Goal: Check status: Check status

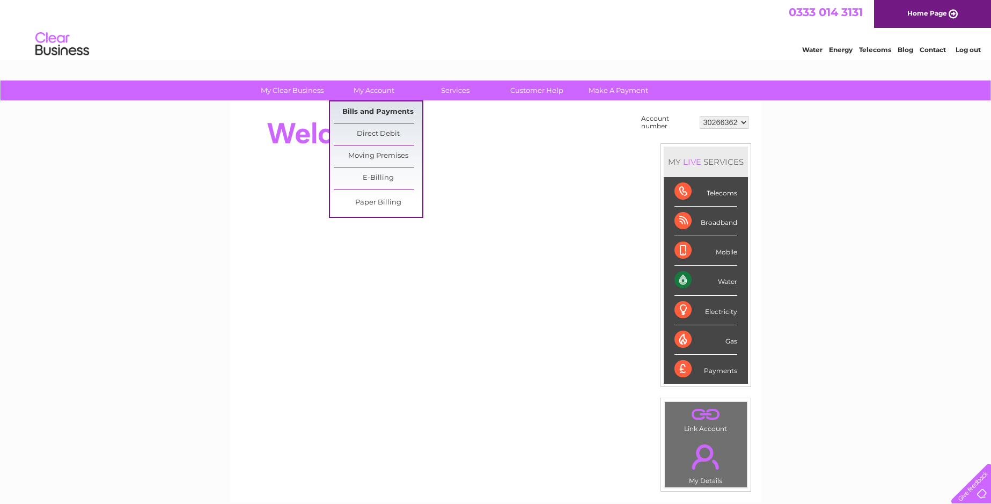
click at [376, 112] on link "Bills and Payments" at bounding box center [378, 111] width 88 height 21
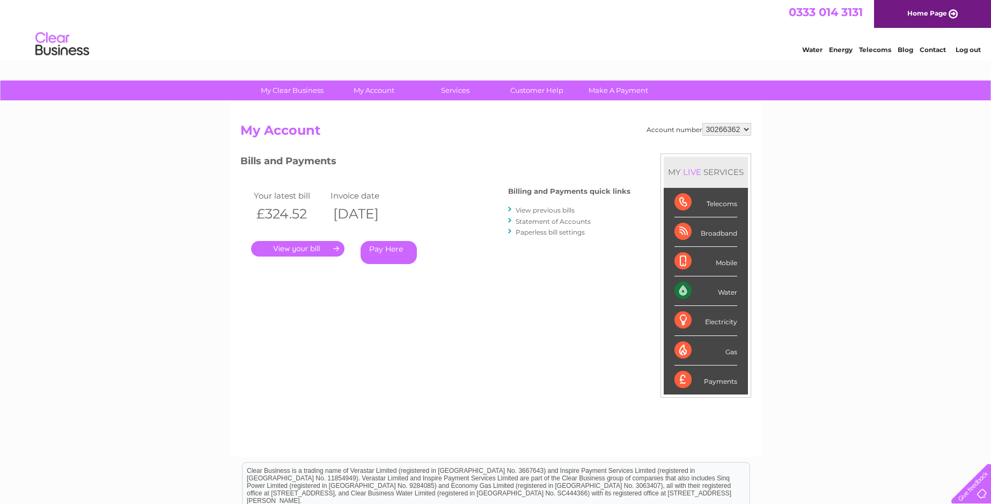
click at [727, 131] on select "30266362 30267534 30271198 30307327 30314341 30320023" at bounding box center [726, 129] width 49 height 13
select select "30267534"
click at [702, 123] on select "30266362 30267534 30271198 30307327 30314341 30320023" at bounding box center [726, 129] width 49 height 13
